Goal: Transaction & Acquisition: Purchase product/service

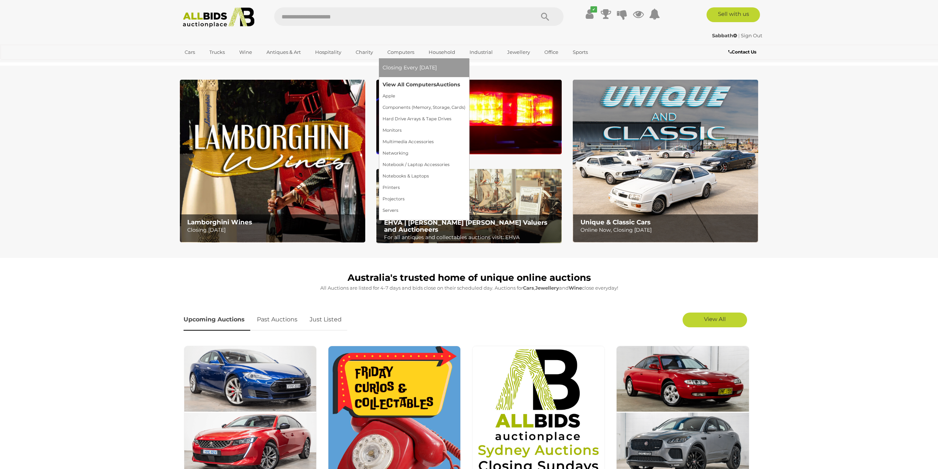
click at [401, 85] on link "View All Computers Auctions" at bounding box center [424, 84] width 83 height 11
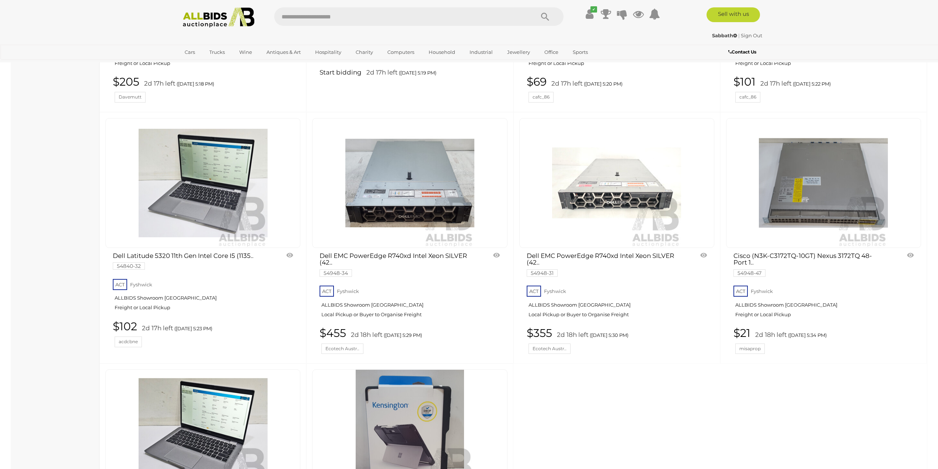
scroll to position [2802, 0]
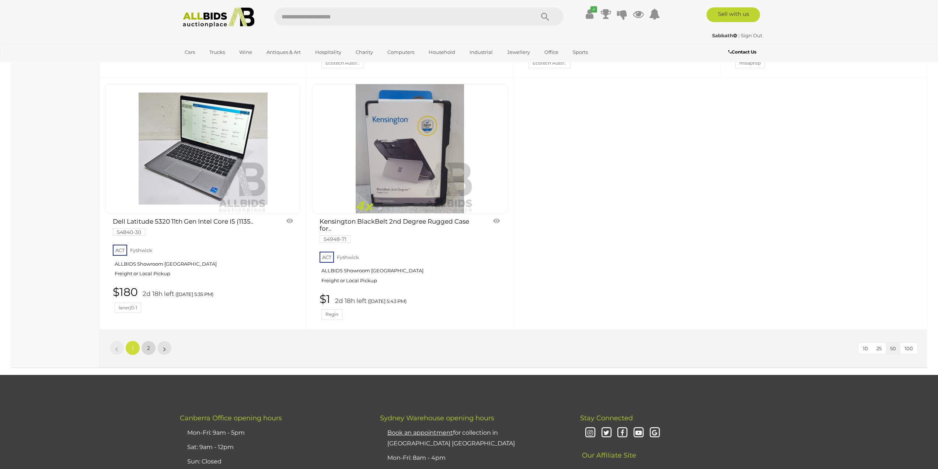
click at [149, 344] on span "2" at bounding box center [148, 347] width 3 height 7
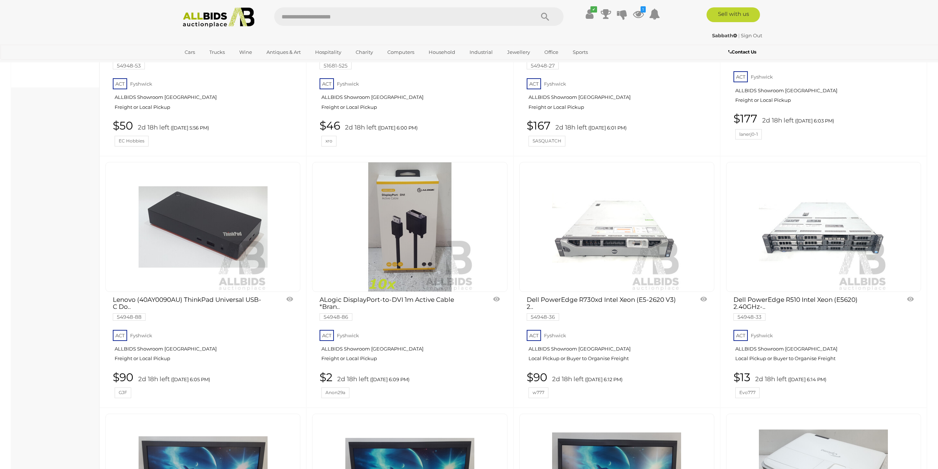
scroll to position [528, 0]
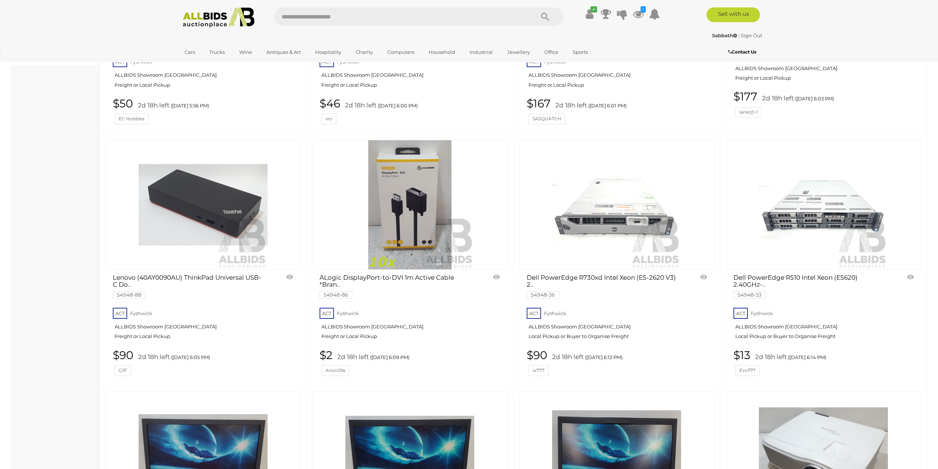
drag, startPoint x: 194, startPoint y: 226, endPoint x: 516, endPoint y: 410, distance: 370.1
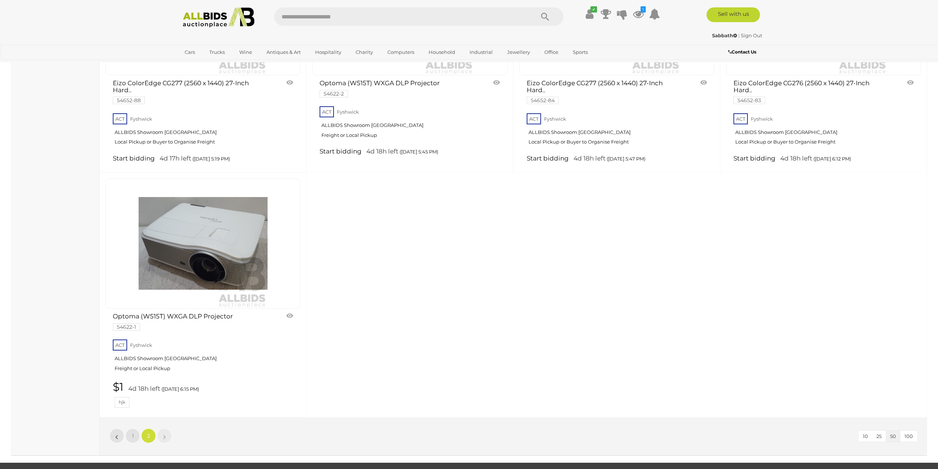
scroll to position [1266, 0]
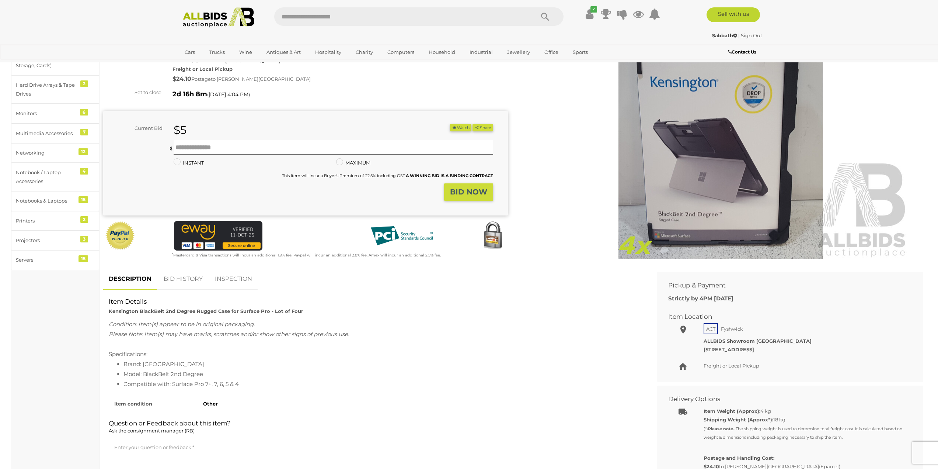
scroll to position [74, 0]
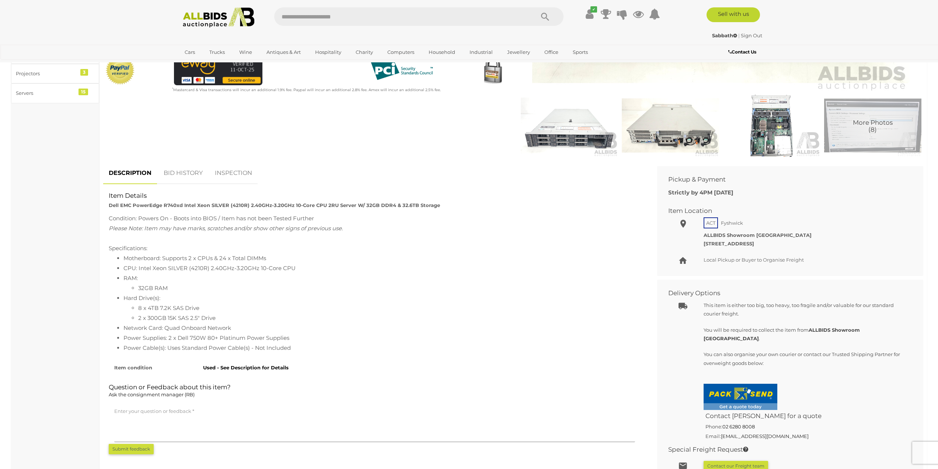
scroll to position [184, 0]
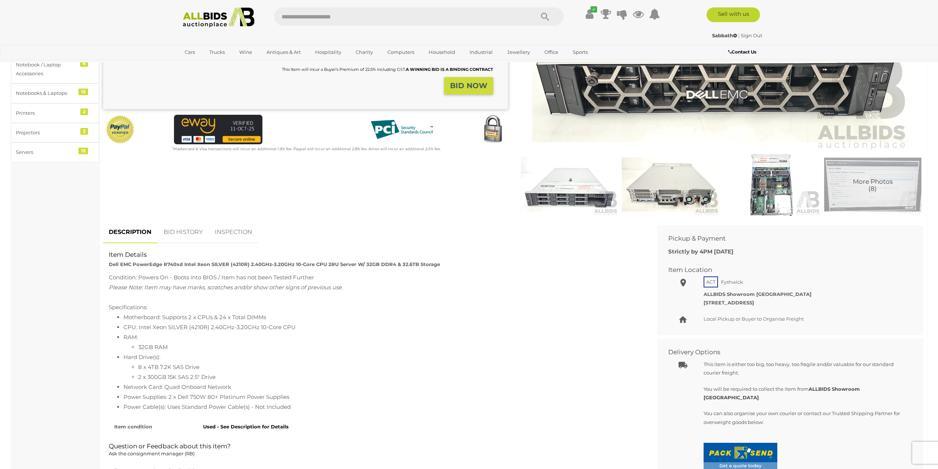
click at [787, 198] on img at bounding box center [771, 184] width 97 height 63
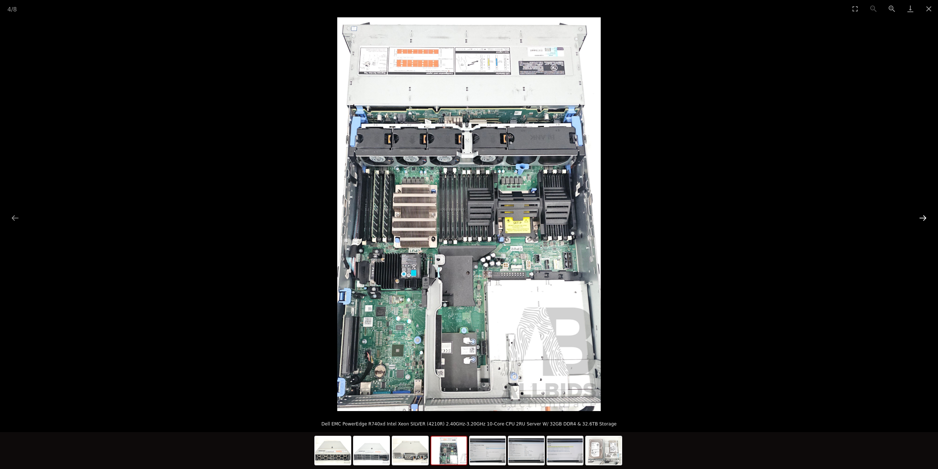
click at [921, 214] on button "Next slide" at bounding box center [922, 218] width 15 height 14
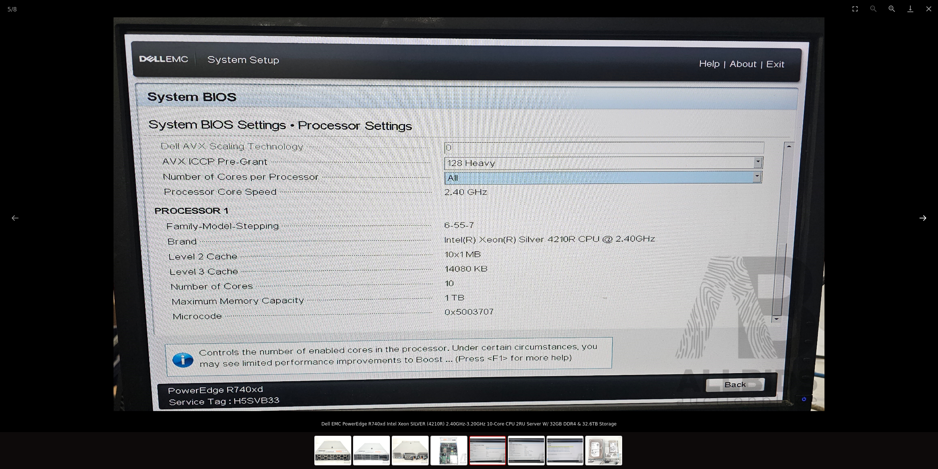
click at [921, 214] on button "Next slide" at bounding box center [922, 218] width 15 height 14
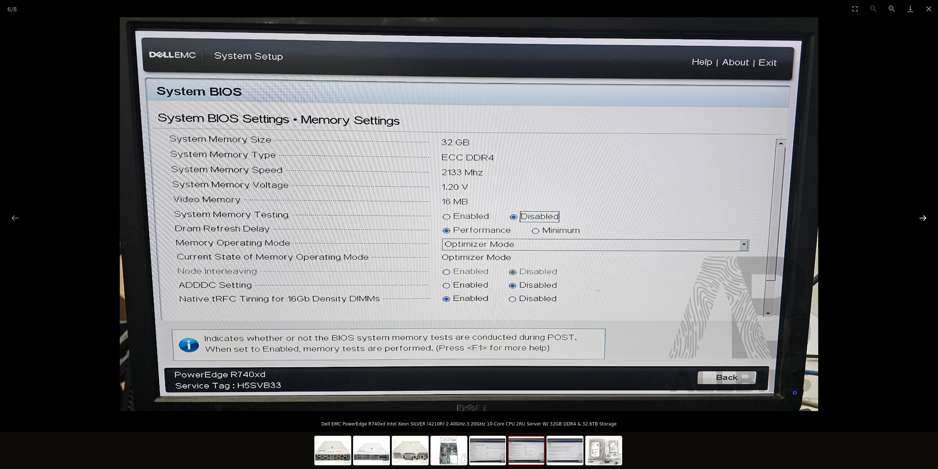
click at [921, 214] on button "Next slide" at bounding box center [922, 218] width 15 height 14
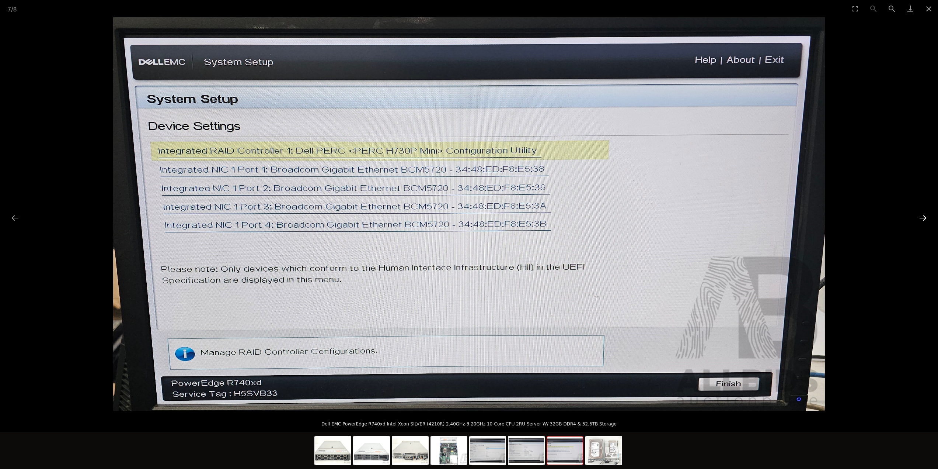
click at [921, 219] on button "Next slide" at bounding box center [922, 218] width 15 height 14
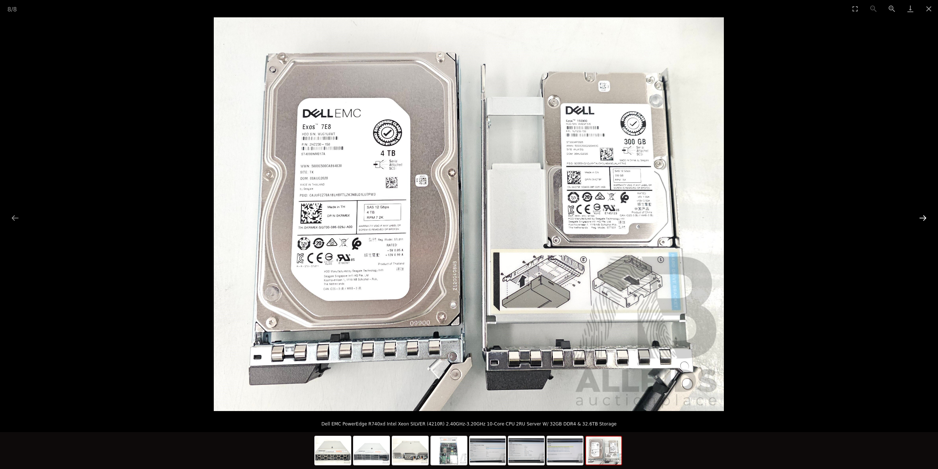
click at [921, 217] on button "Next slide" at bounding box center [922, 218] width 15 height 14
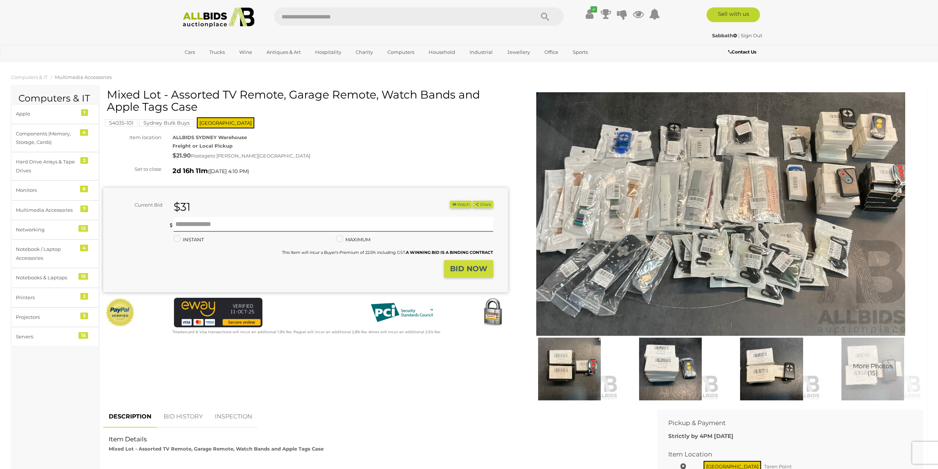
click at [559, 375] on img at bounding box center [569, 368] width 97 height 63
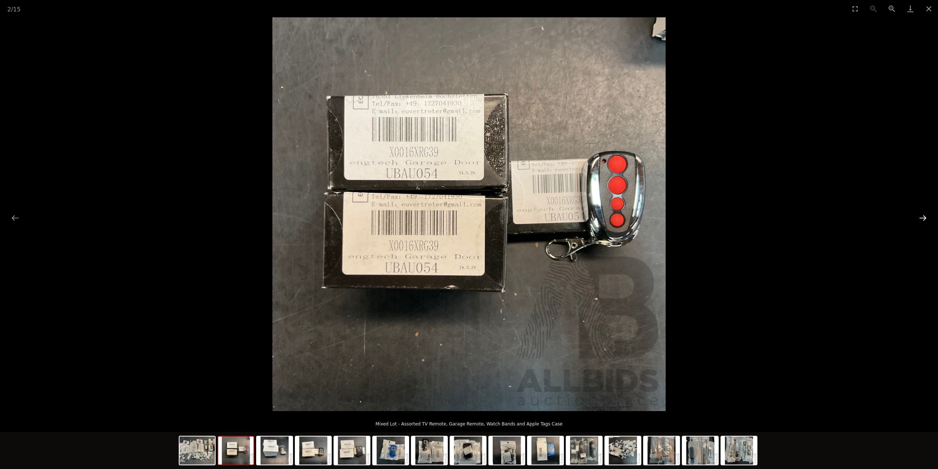
click at [929, 220] on button "Next slide" at bounding box center [922, 218] width 15 height 14
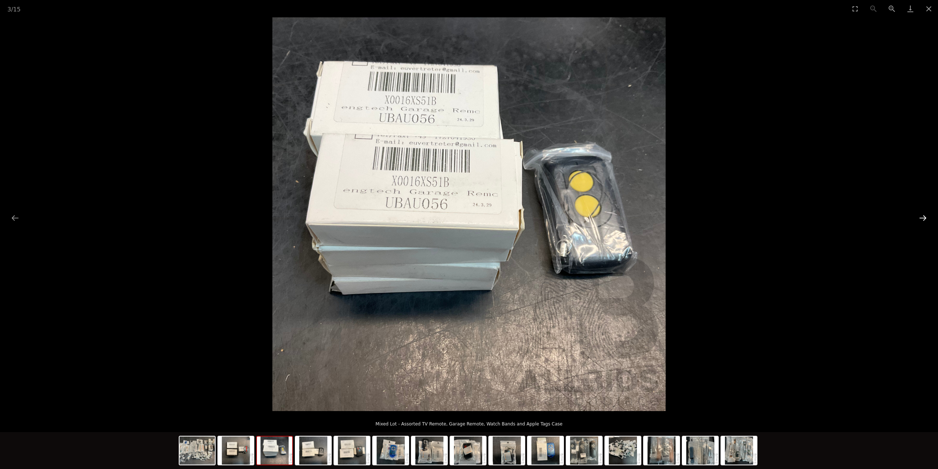
click at [927, 220] on button "Next slide" at bounding box center [922, 218] width 15 height 14
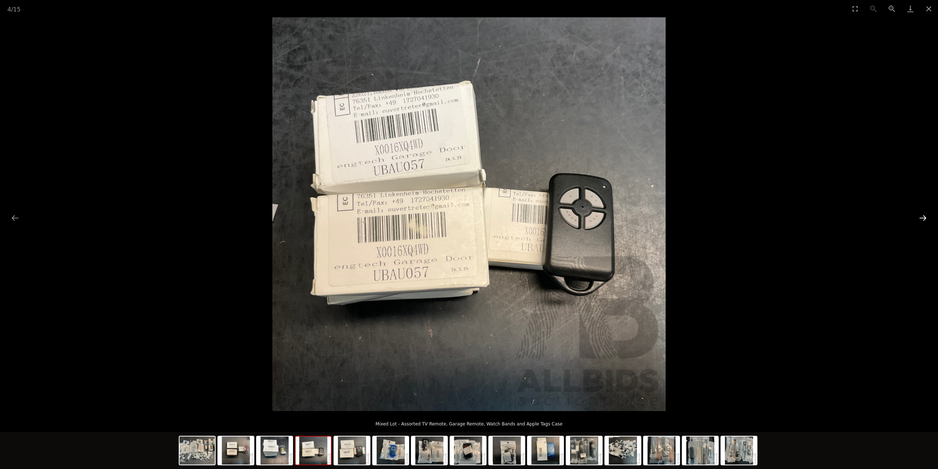
click at [927, 220] on button "Next slide" at bounding box center [922, 218] width 15 height 14
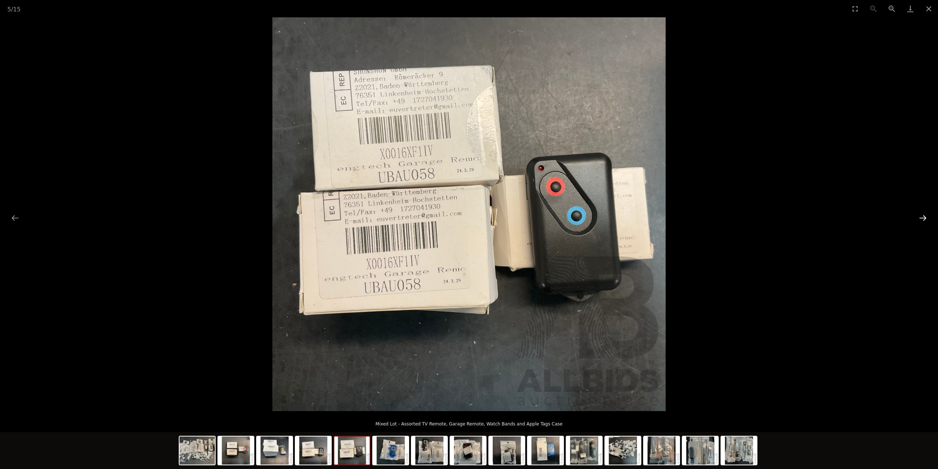
click at [927, 220] on button "Next slide" at bounding box center [922, 218] width 15 height 14
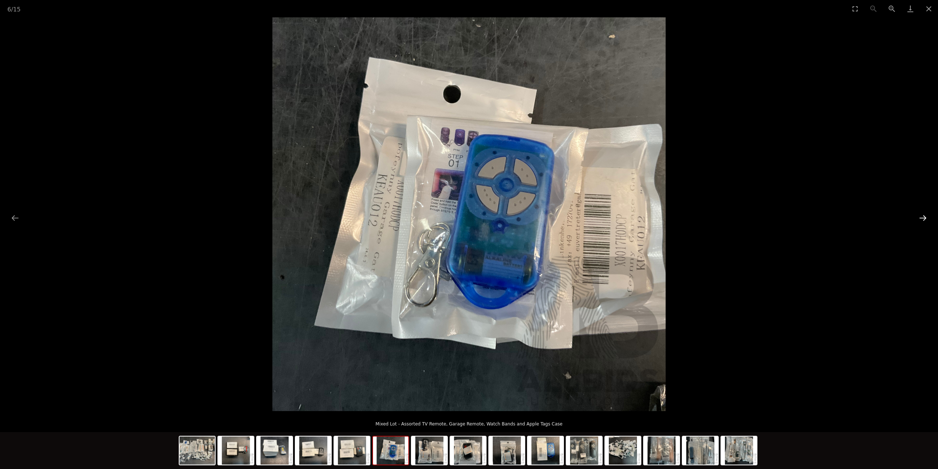
click at [927, 220] on button "Next slide" at bounding box center [922, 218] width 15 height 14
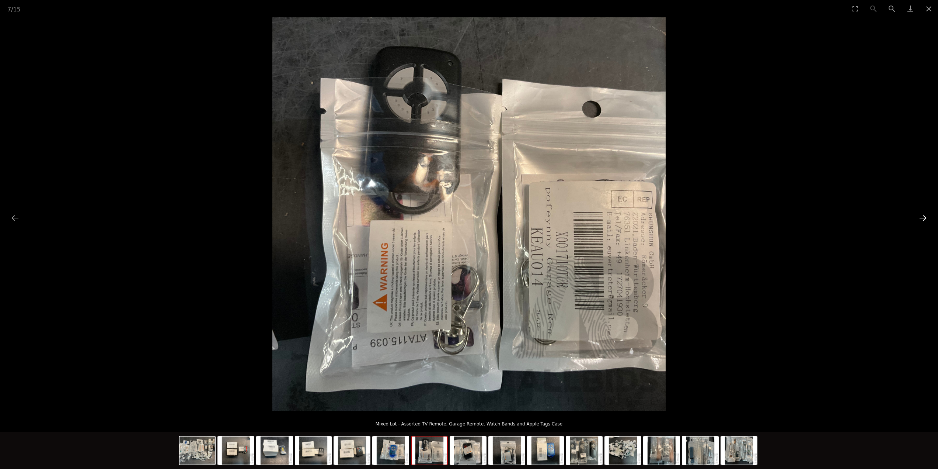
click at [927, 220] on button "Next slide" at bounding box center [922, 218] width 15 height 14
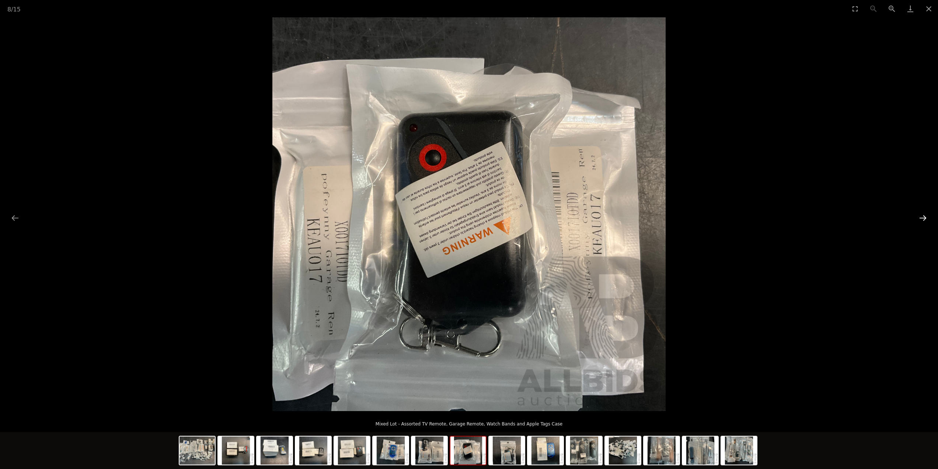
click at [927, 220] on button "Next slide" at bounding box center [922, 218] width 15 height 14
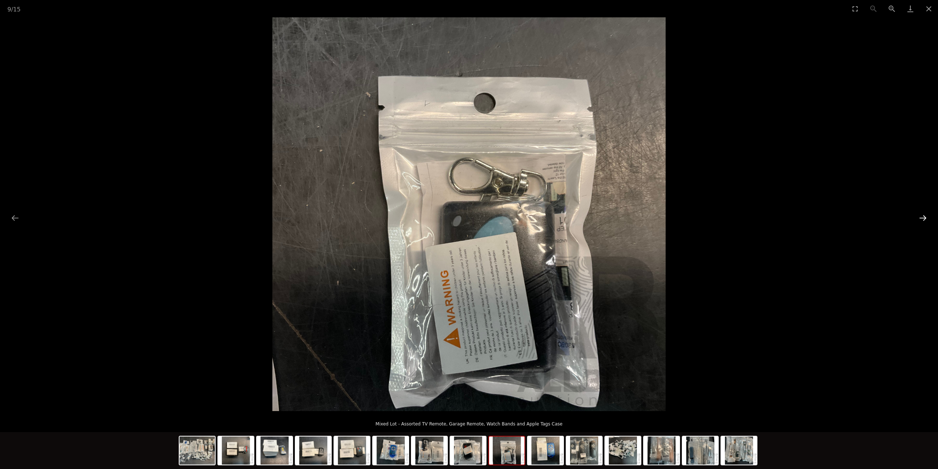
click at [927, 220] on button "Next slide" at bounding box center [922, 218] width 15 height 14
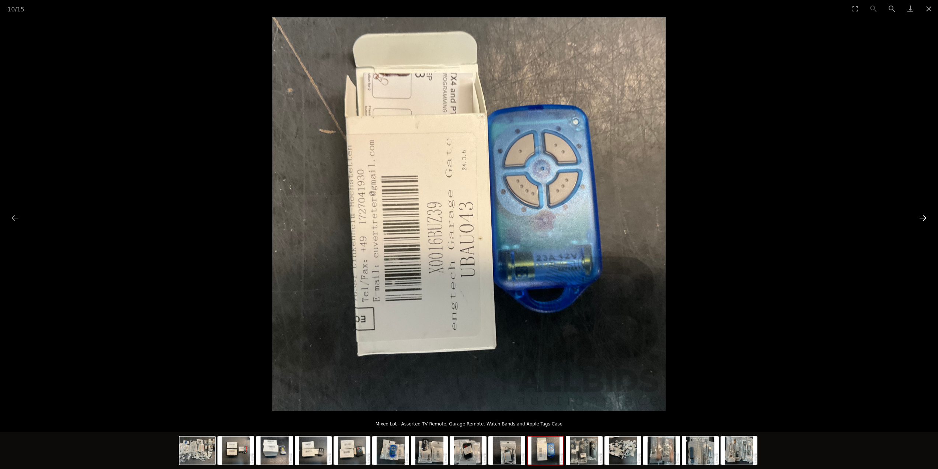
click at [927, 220] on button "Next slide" at bounding box center [922, 218] width 15 height 14
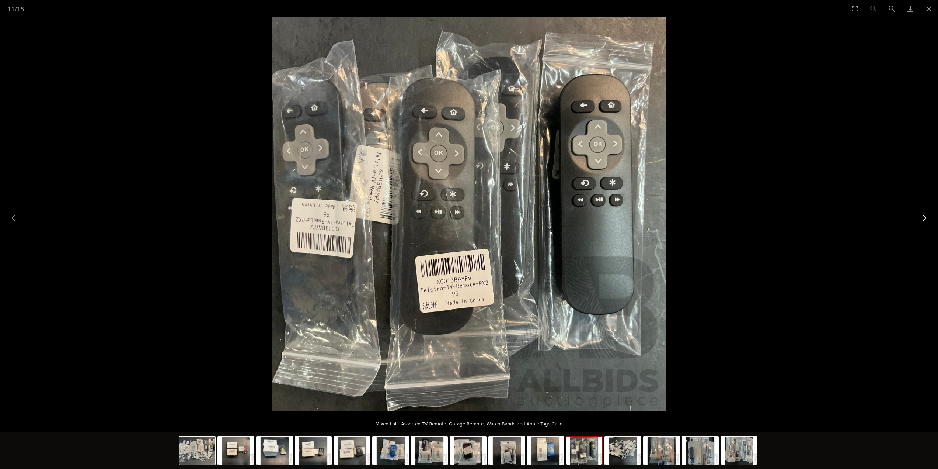
click at [927, 220] on button "Next slide" at bounding box center [922, 218] width 15 height 14
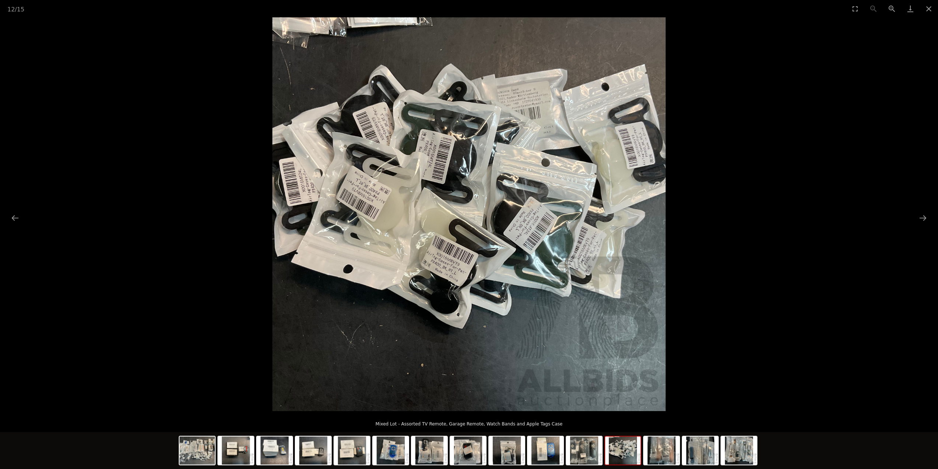
click at [6, 220] on picture at bounding box center [469, 213] width 938 height 393
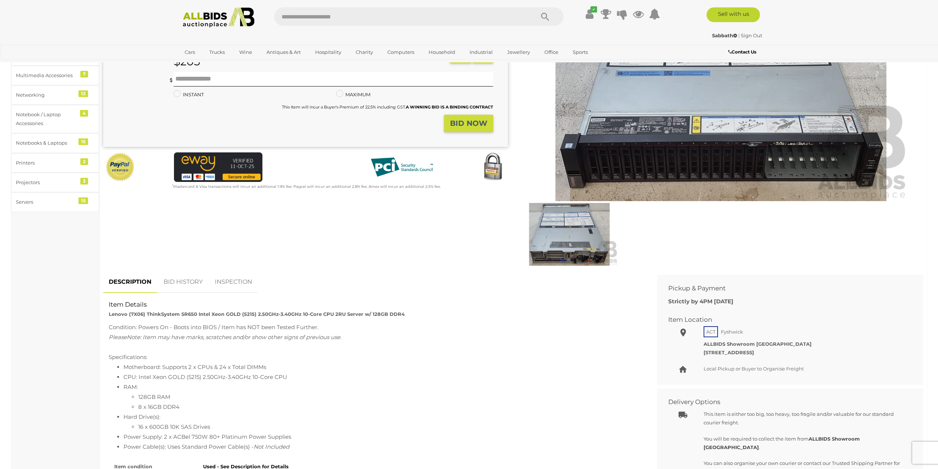
scroll to position [111, 0]
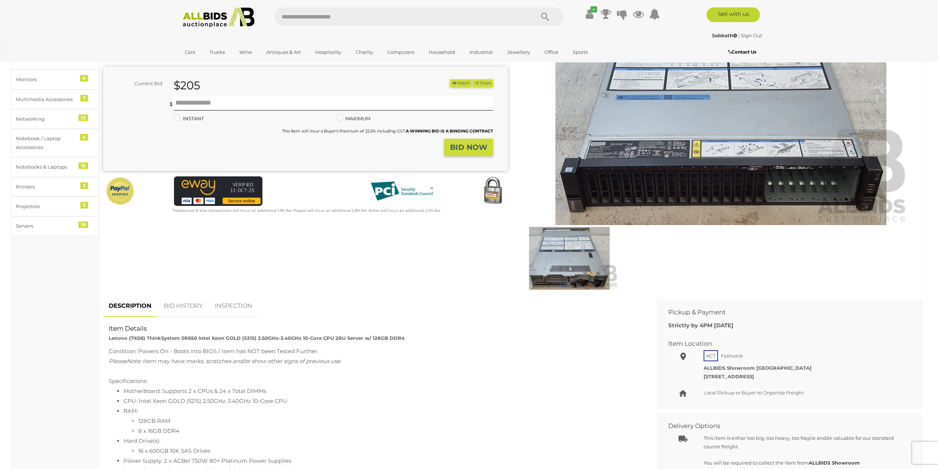
click at [570, 252] on img at bounding box center [569, 258] width 97 height 63
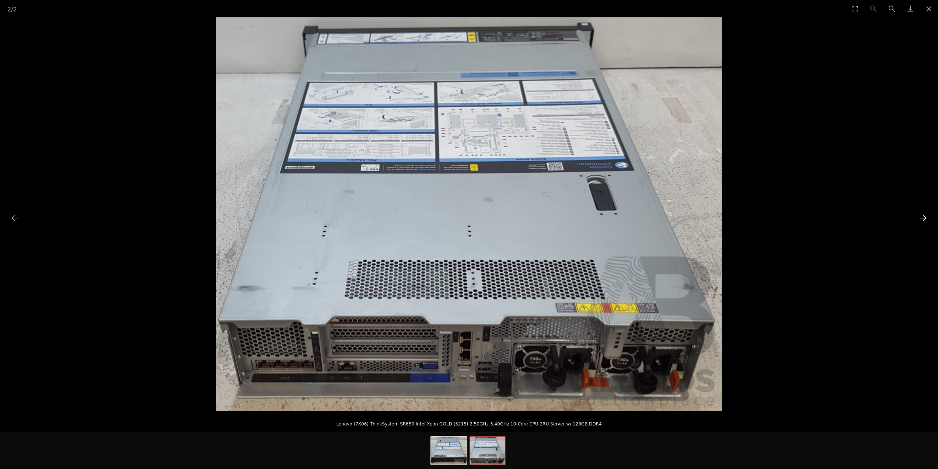
click at [923, 218] on button "Next slide" at bounding box center [922, 218] width 15 height 14
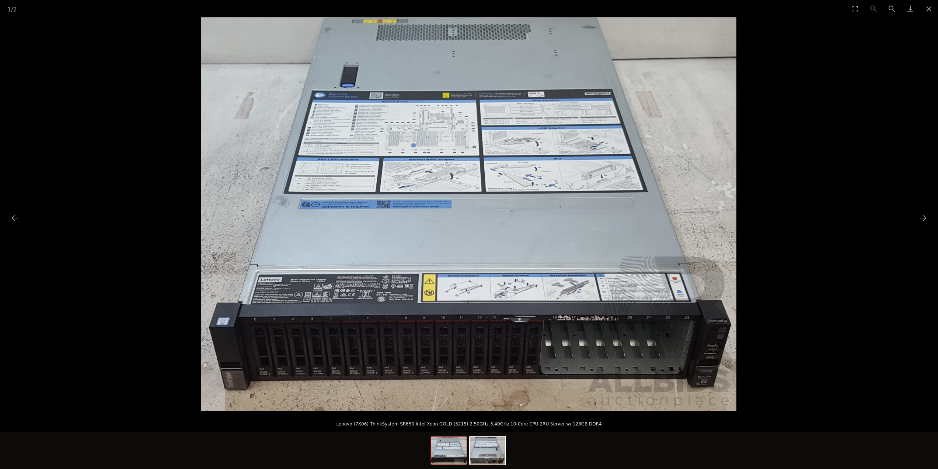
drag, startPoint x: 930, startPoint y: 6, endPoint x: 910, endPoint y: 207, distance: 202.4
click at [910, 207] on div "1 / 2 Lenovo (7X06) ThinkSystem SR650 Intel Xeon GOLD (5215) 2.50GHz-3.40GHz 10…" at bounding box center [469, 234] width 938 height 469
click at [924, 222] on button "Next slide" at bounding box center [922, 218] width 15 height 14
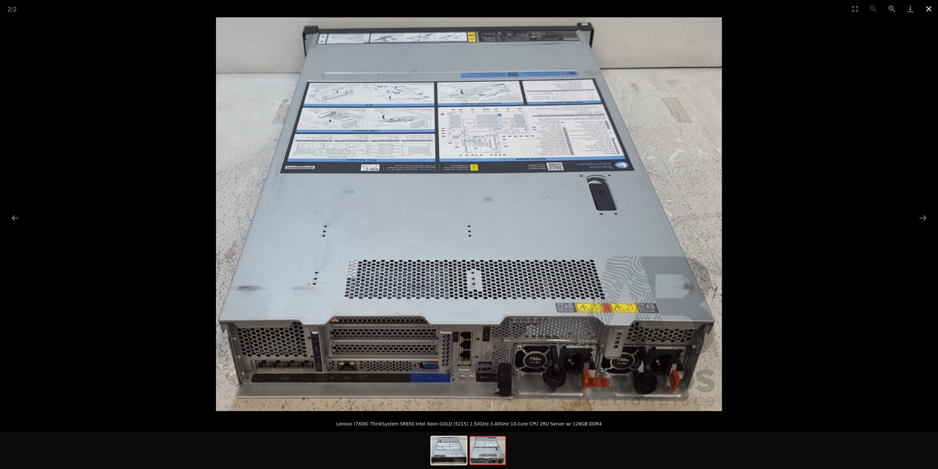
click at [928, 9] on button "Close gallery" at bounding box center [929, 8] width 18 height 17
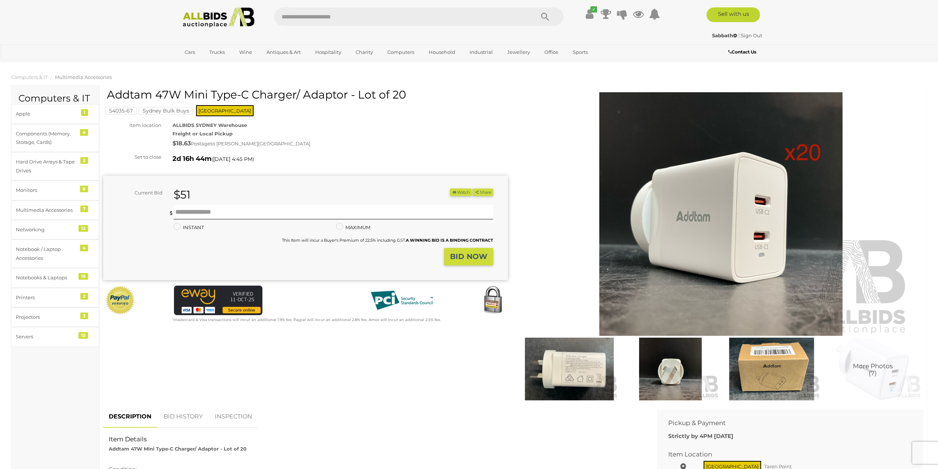
click at [460, 190] on button "Watch" at bounding box center [460, 192] width 21 height 8
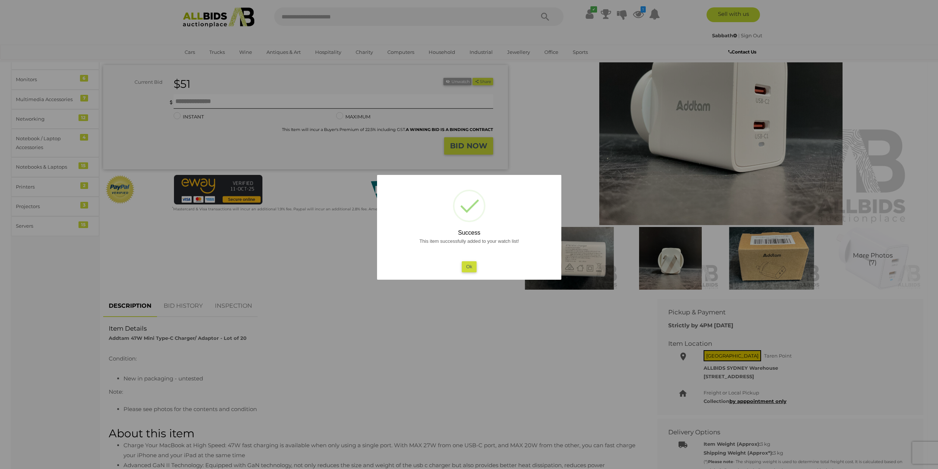
click at [275, 300] on div at bounding box center [469, 234] width 938 height 469
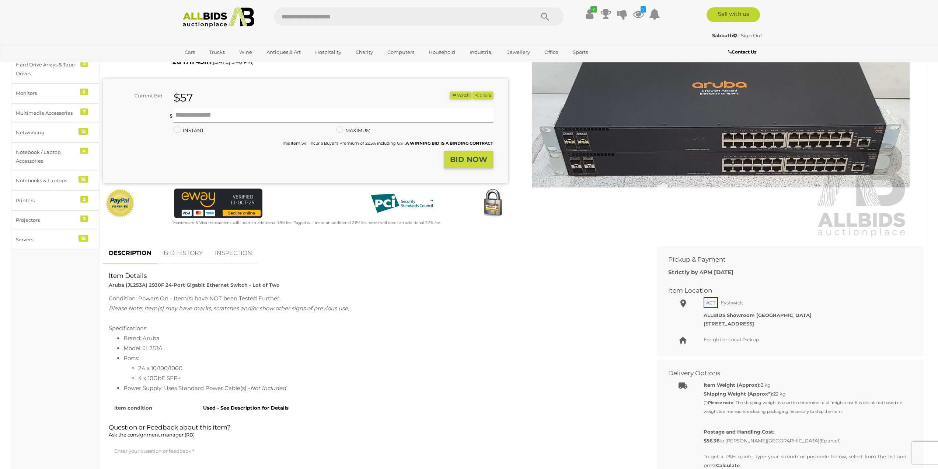
scroll to position [74, 0]
